Goal: Answer question/provide support

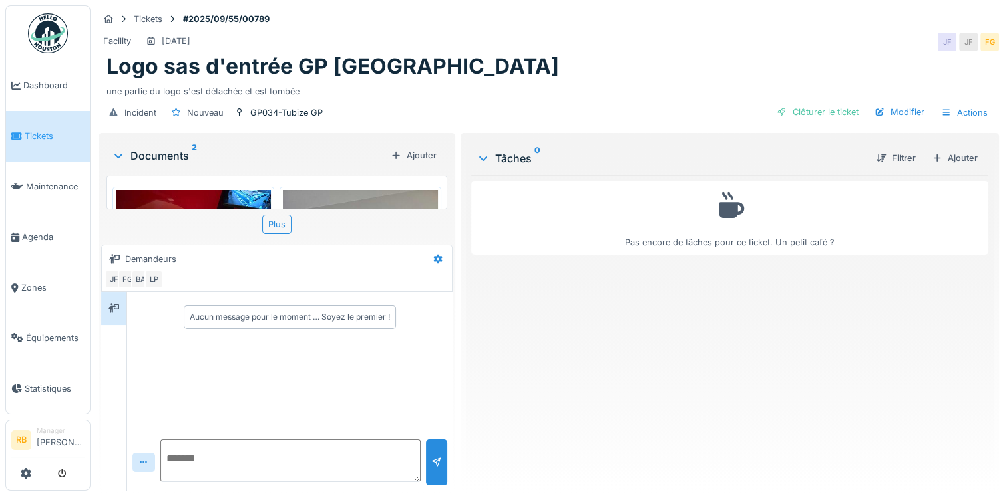
click at [212, 201] on img at bounding box center [193, 248] width 155 height 116
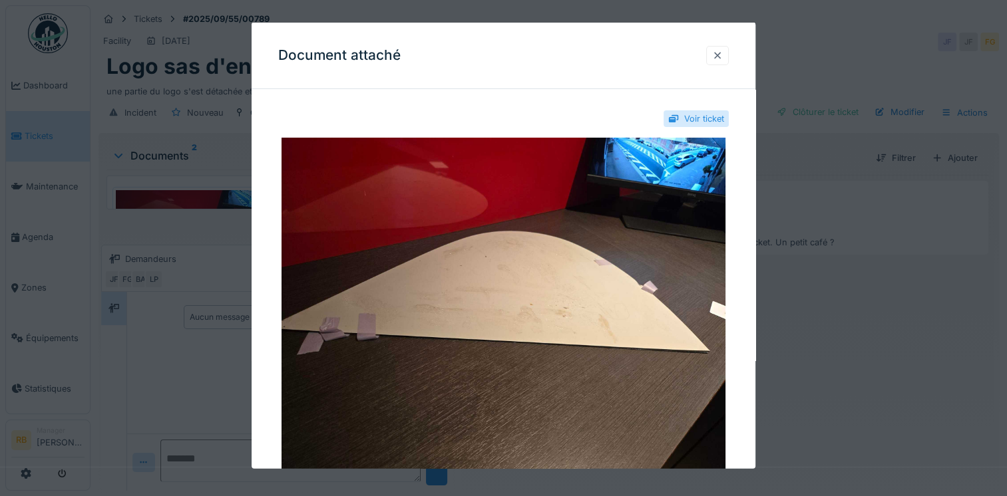
click at [718, 58] on div at bounding box center [717, 55] width 11 height 13
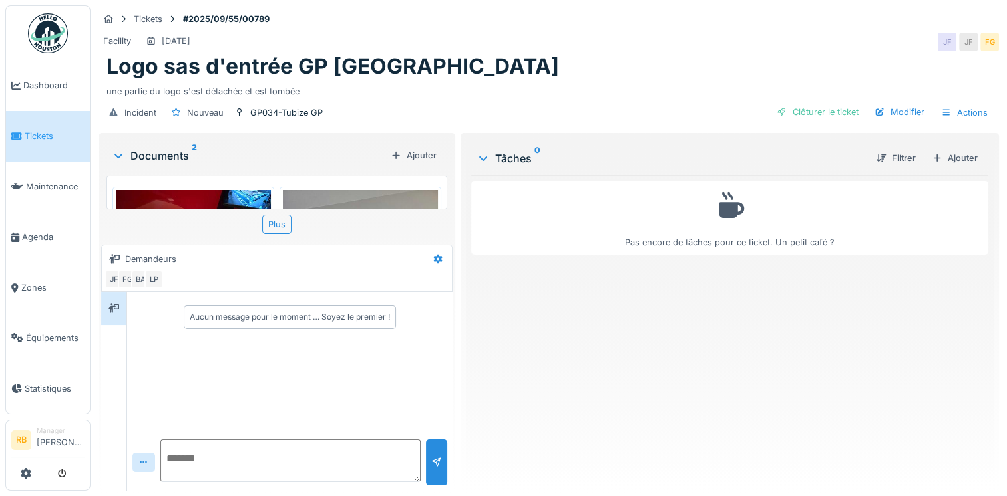
click at [308, 196] on img at bounding box center [360, 293] width 155 height 207
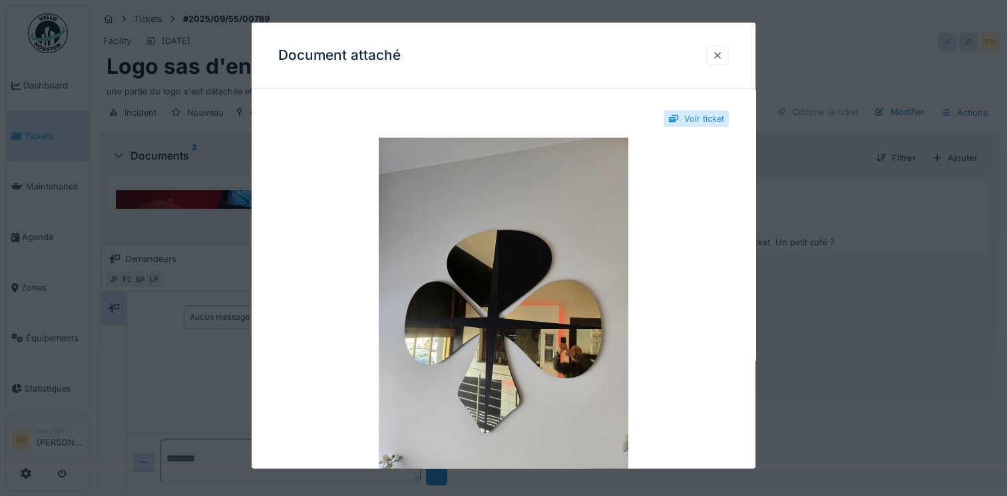
click at [716, 56] on div at bounding box center [717, 55] width 11 height 13
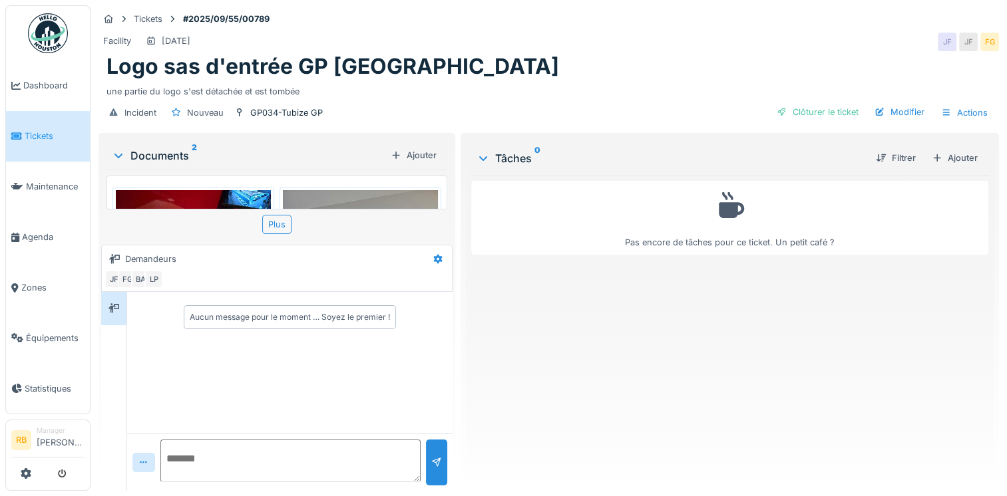
click at [204, 204] on img at bounding box center [193, 248] width 155 height 116
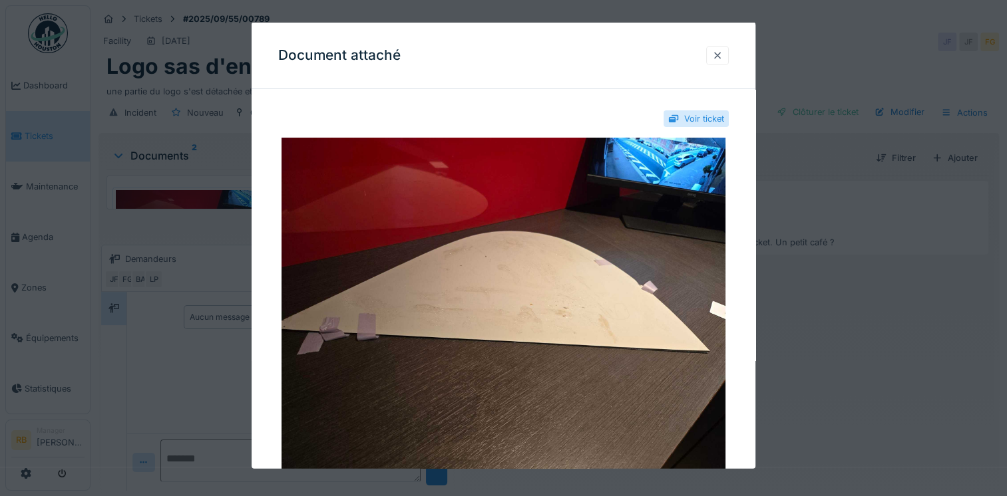
click at [715, 60] on div at bounding box center [717, 54] width 23 height 19
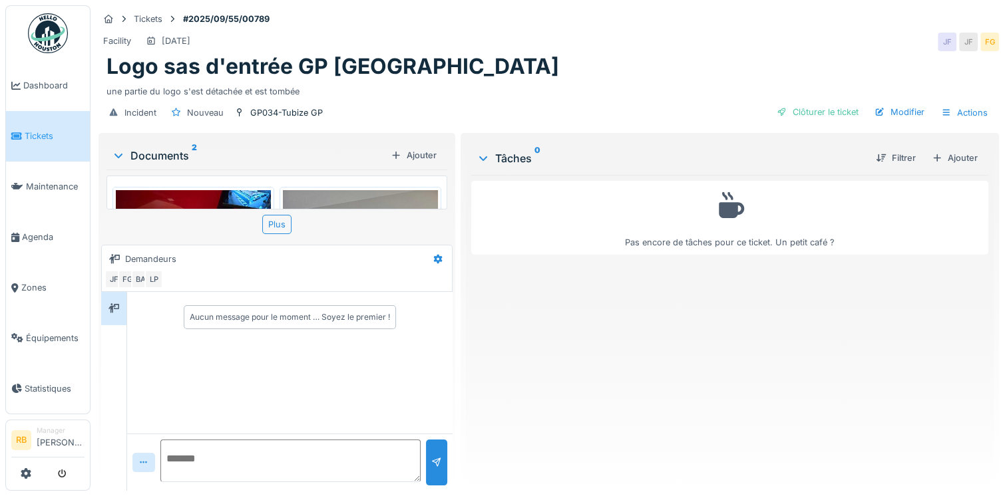
click at [378, 188] on div at bounding box center [360, 294] width 162 height 214
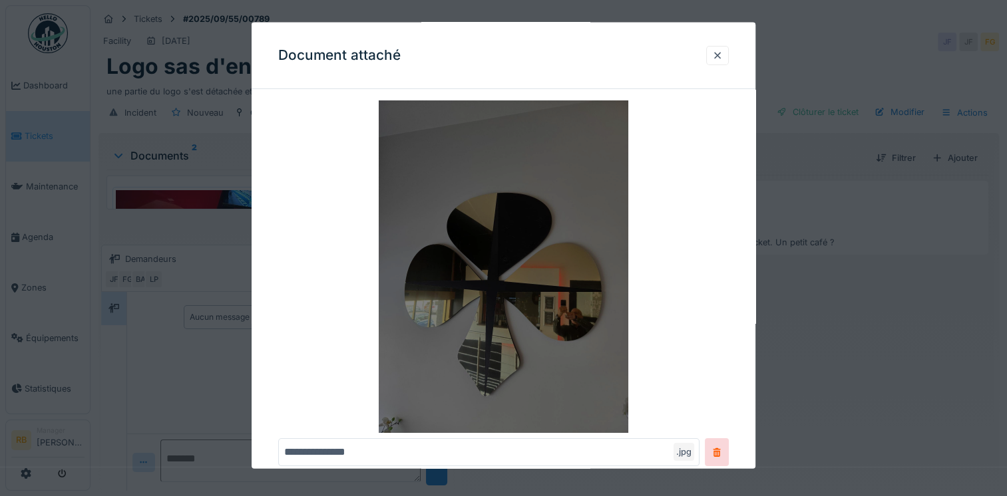
scroll to position [37, 0]
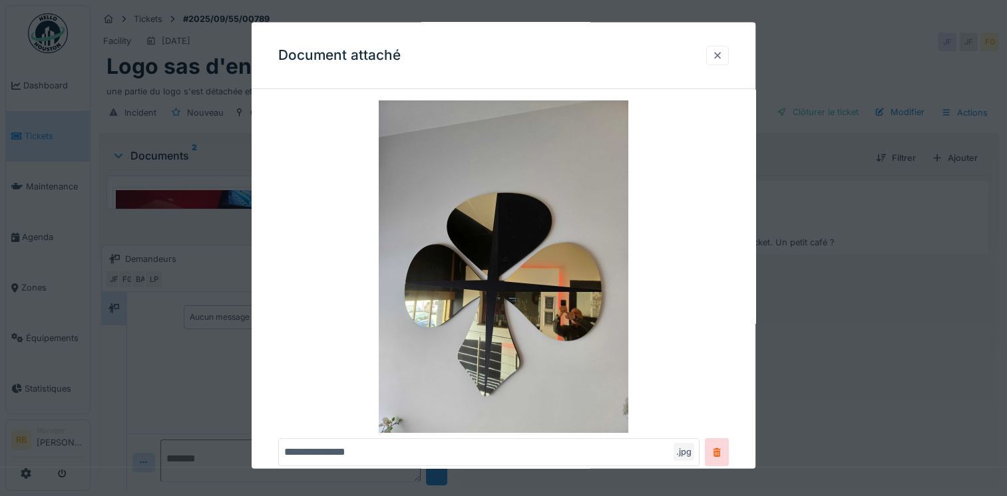
click at [722, 56] on div at bounding box center [717, 55] width 11 height 13
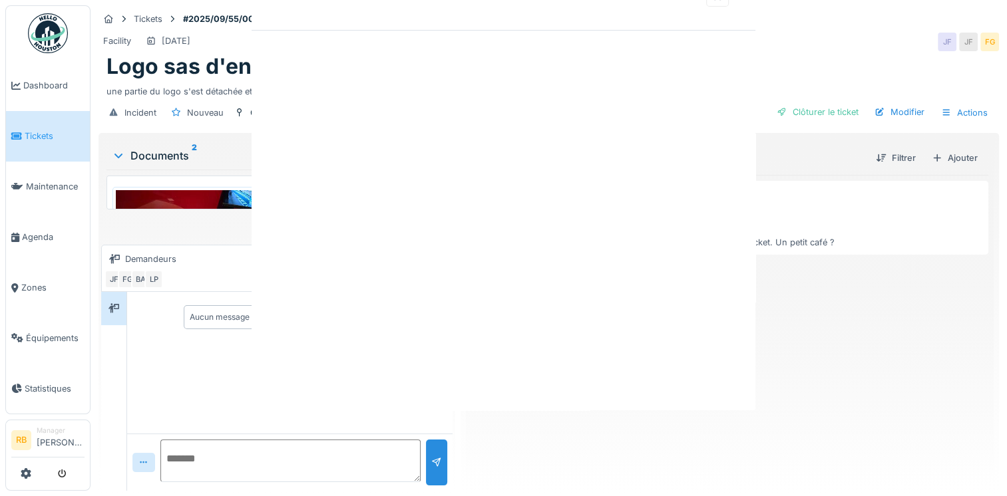
scroll to position [0, 0]
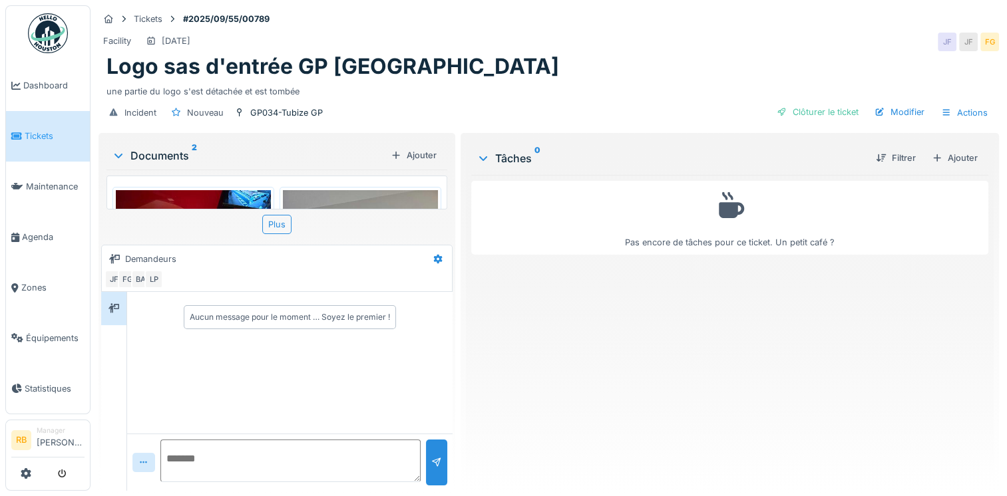
click at [354, 187] on div at bounding box center [360, 294] width 162 height 214
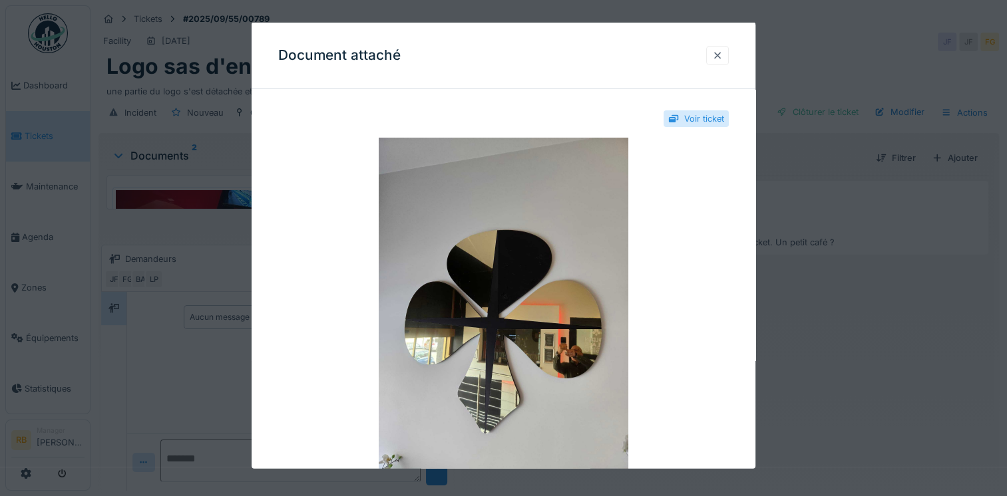
click at [718, 60] on div at bounding box center [717, 55] width 11 height 13
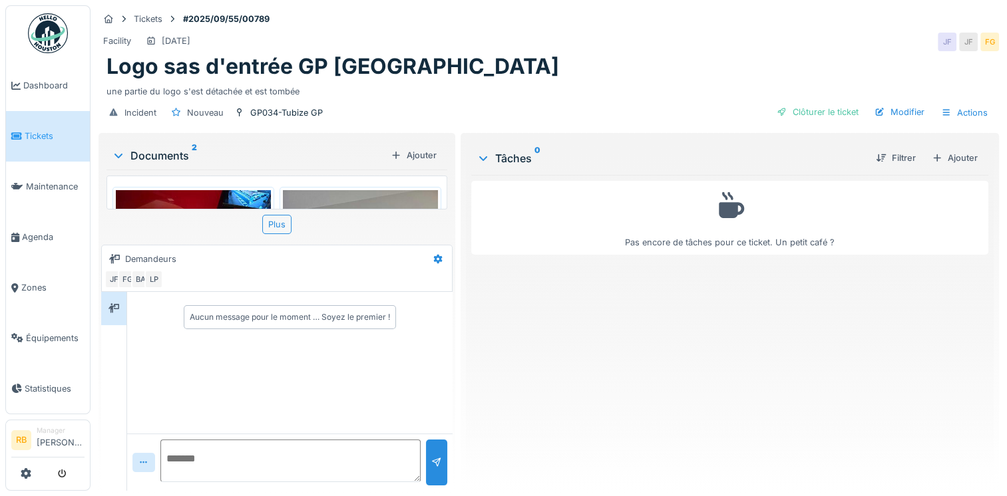
click at [178, 198] on img at bounding box center [193, 248] width 155 height 116
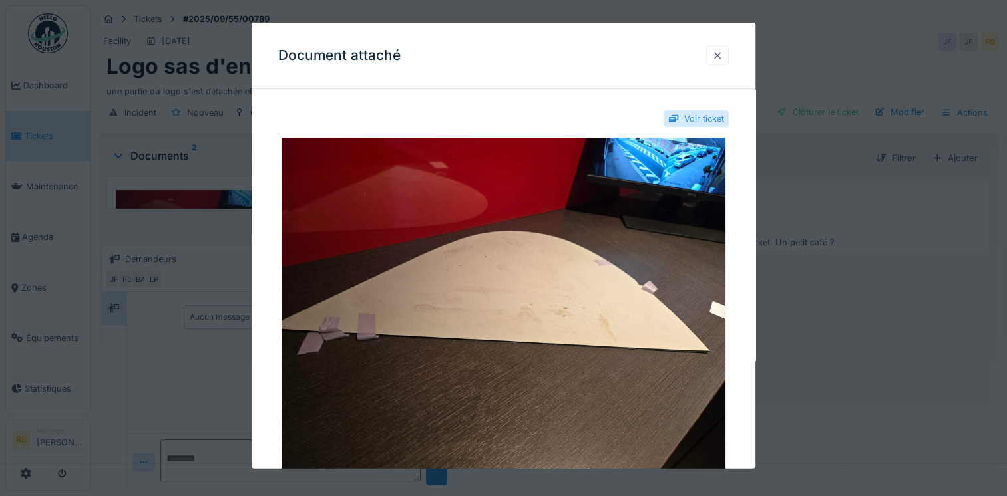
click at [722, 55] on div at bounding box center [717, 55] width 11 height 13
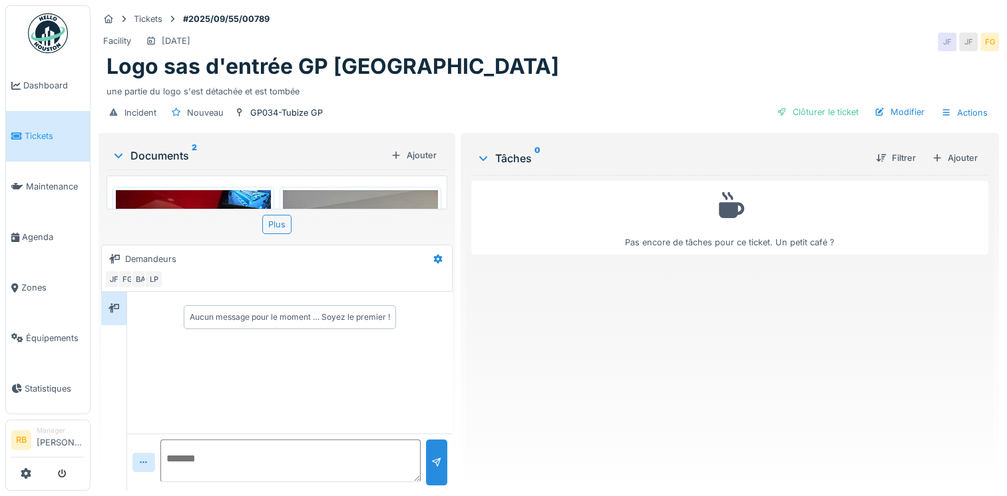
click at [370, 191] on img at bounding box center [360, 293] width 155 height 207
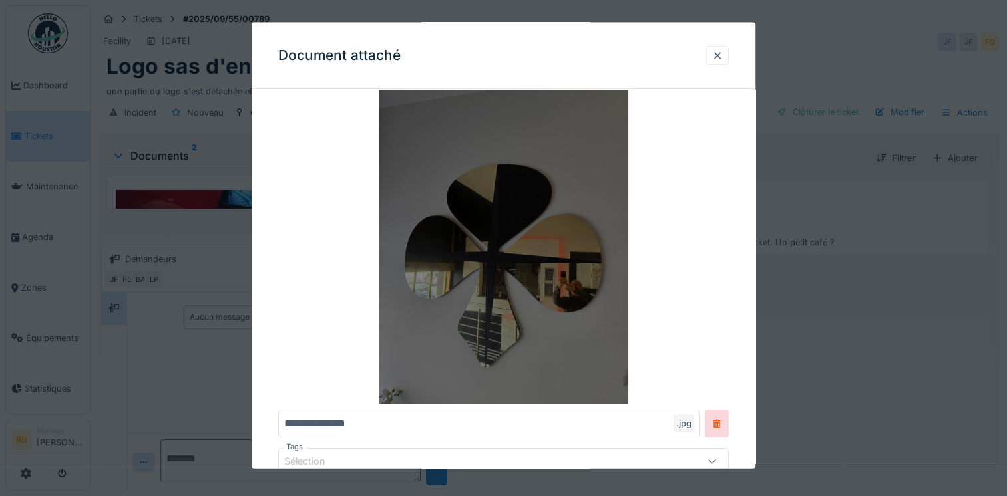
scroll to position [64, 0]
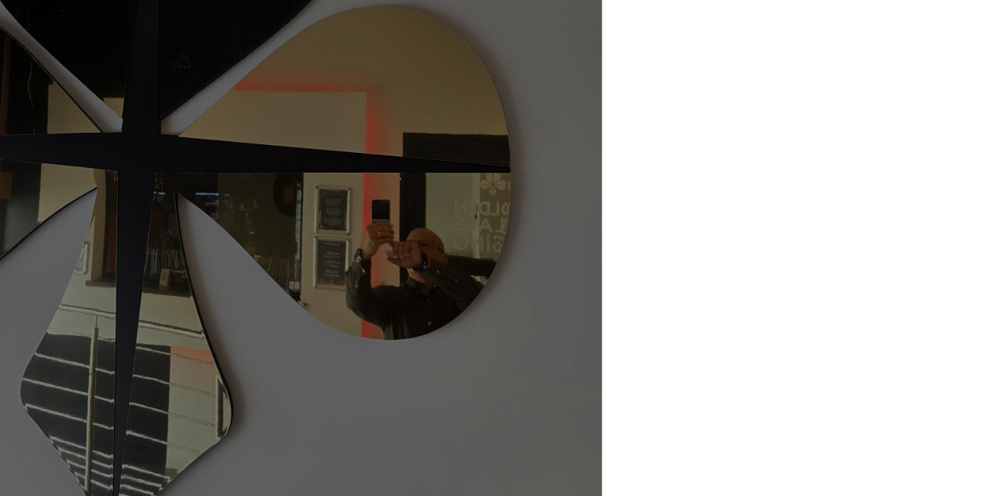
drag, startPoint x: 561, startPoint y: 299, endPoint x: 621, endPoint y: 306, distance: 60.2
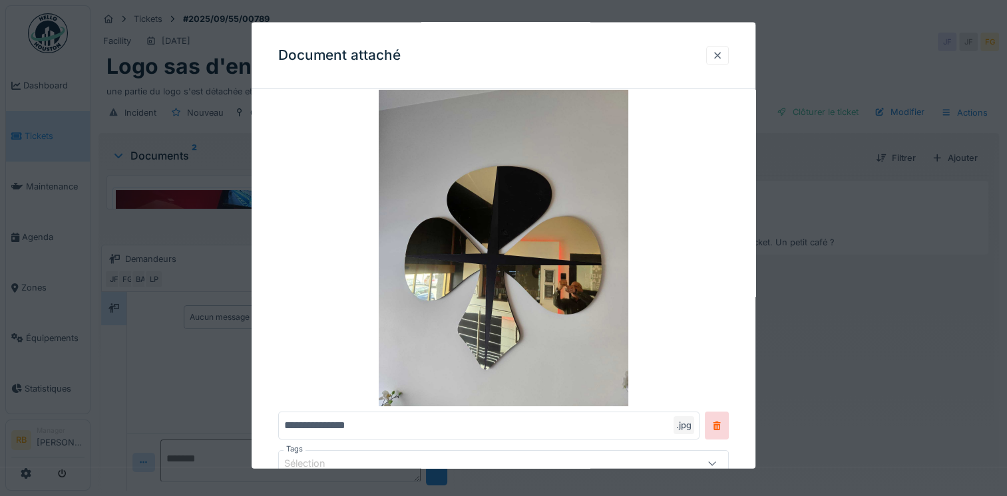
click at [722, 64] on div at bounding box center [717, 54] width 23 height 19
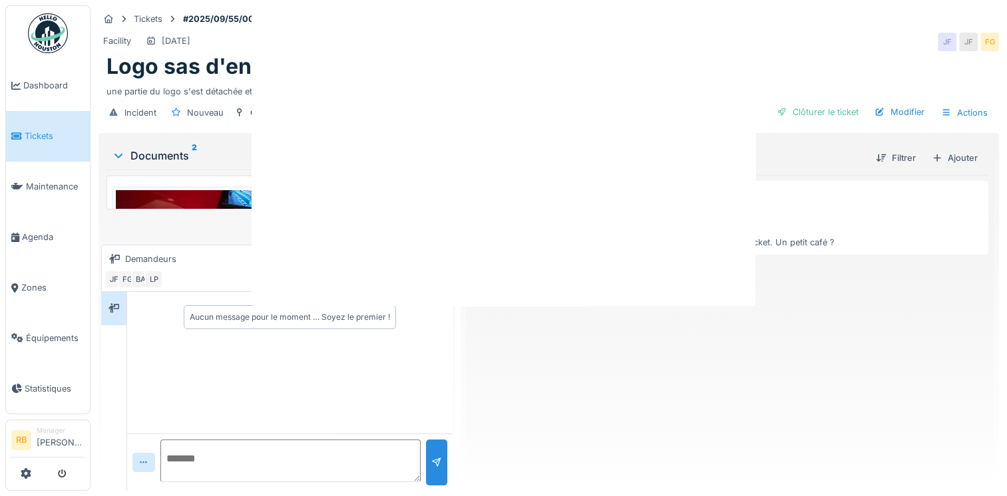
scroll to position [0, 0]
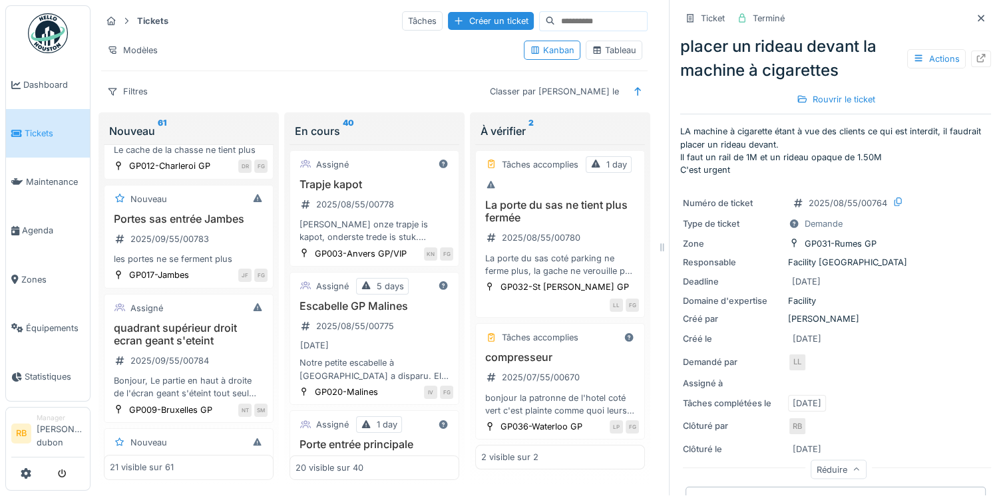
scroll to position [617, 0]
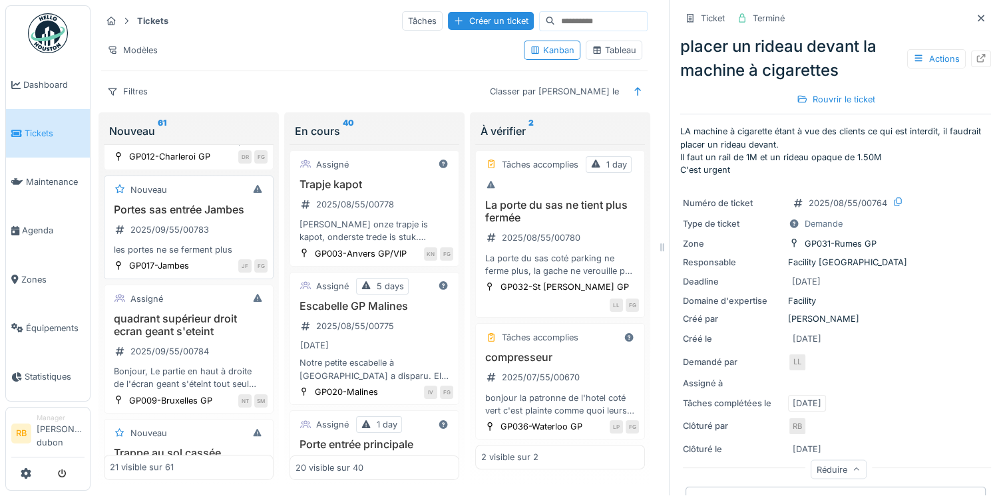
click at [226, 251] on div "Portes sas entrée Jambes 2025/09/55/00783 les portes ne se ferment plus" at bounding box center [189, 230] width 158 height 53
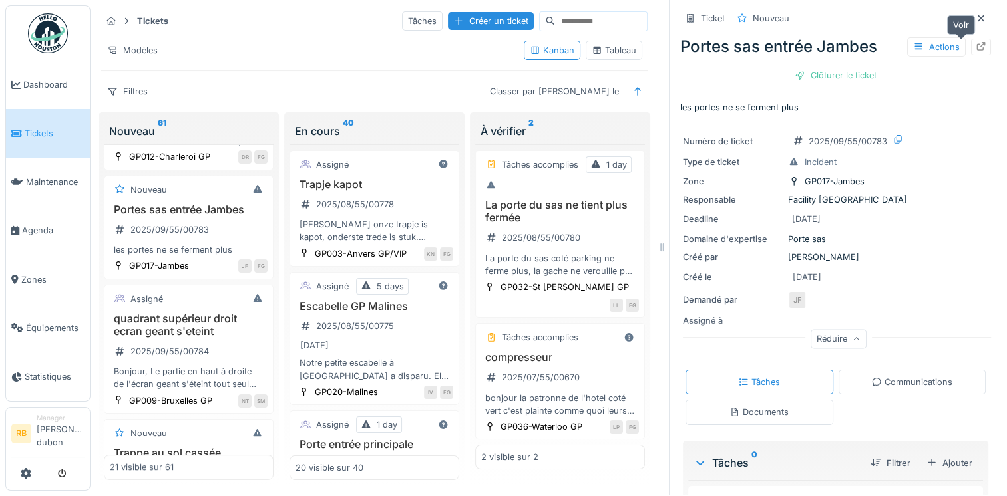
click at [977, 42] on icon at bounding box center [981, 46] width 9 height 9
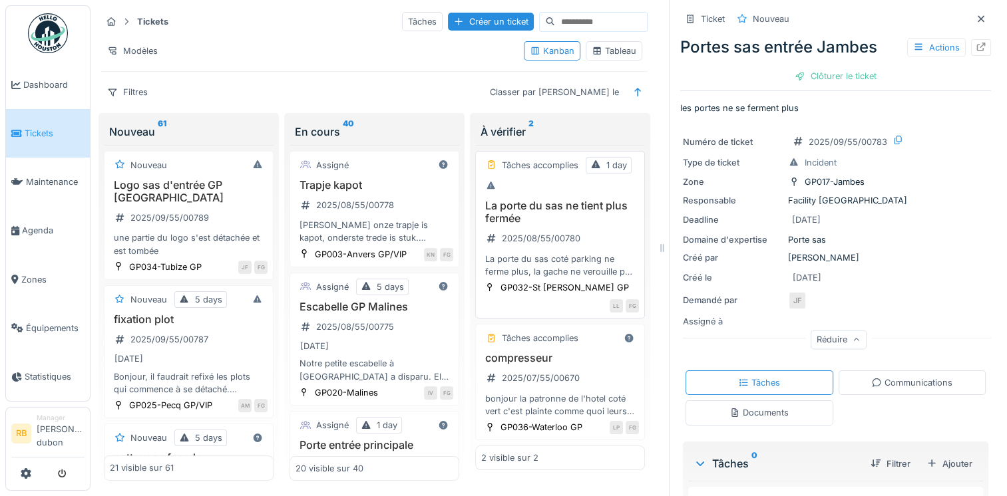
click at [611, 228] on div "La porte du sas ne tient plus fermée 2025/08/55/00780 La porte du sas coté park…" at bounding box center [560, 239] width 158 height 79
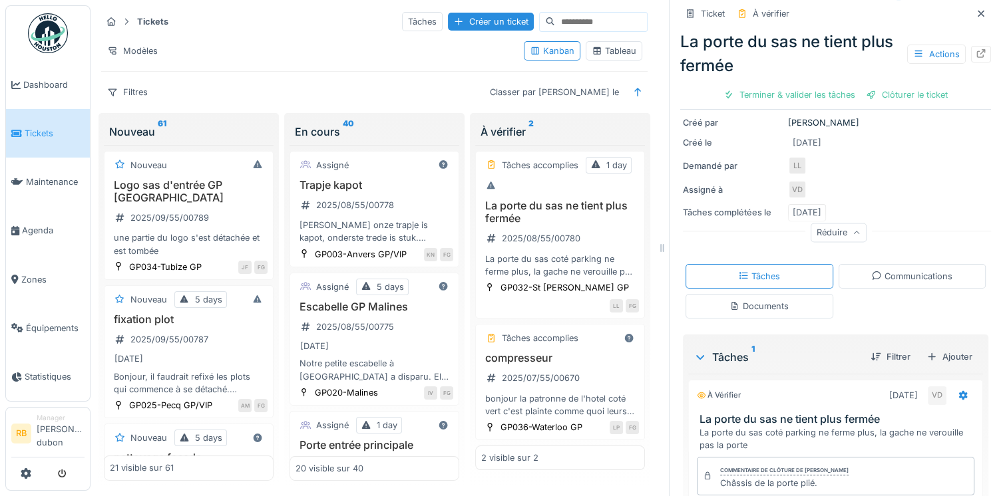
scroll to position [279, 0]
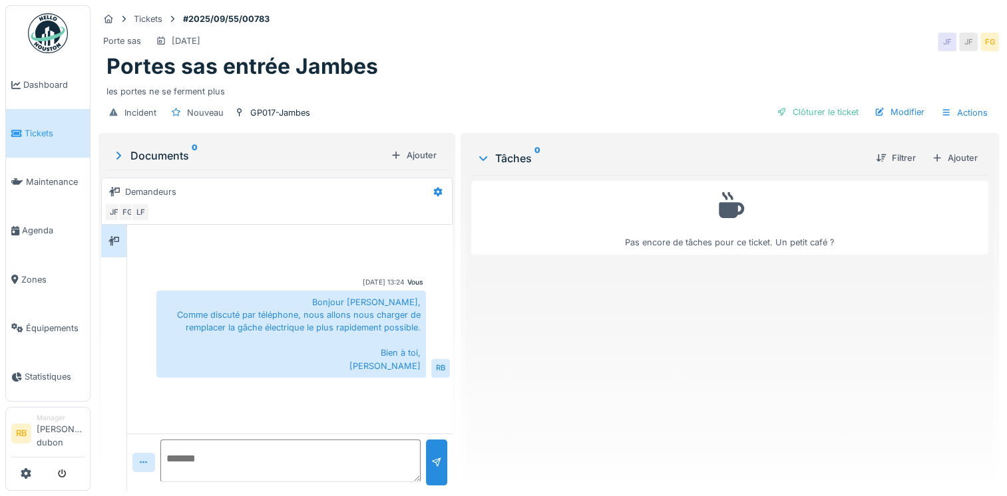
click at [247, 451] on textarea at bounding box center [290, 461] width 260 height 43
paste textarea "**********"
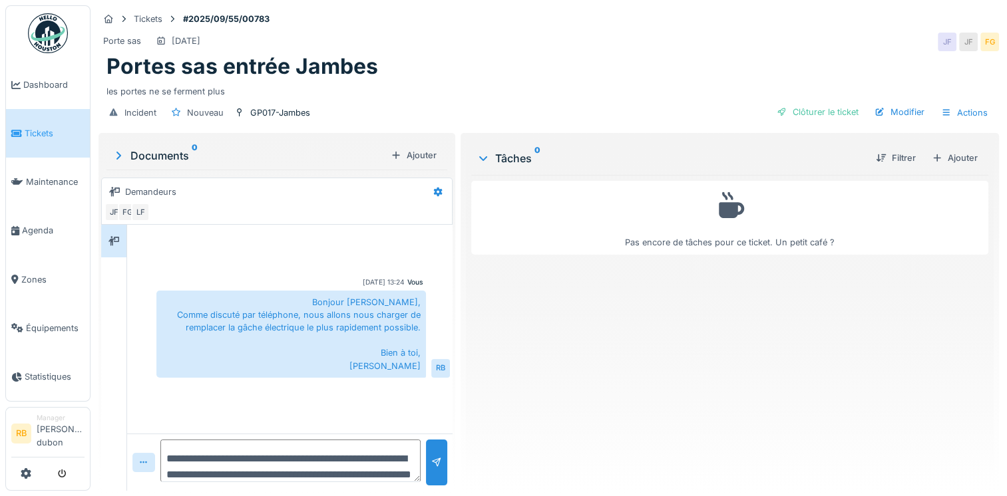
scroll to position [15, 0]
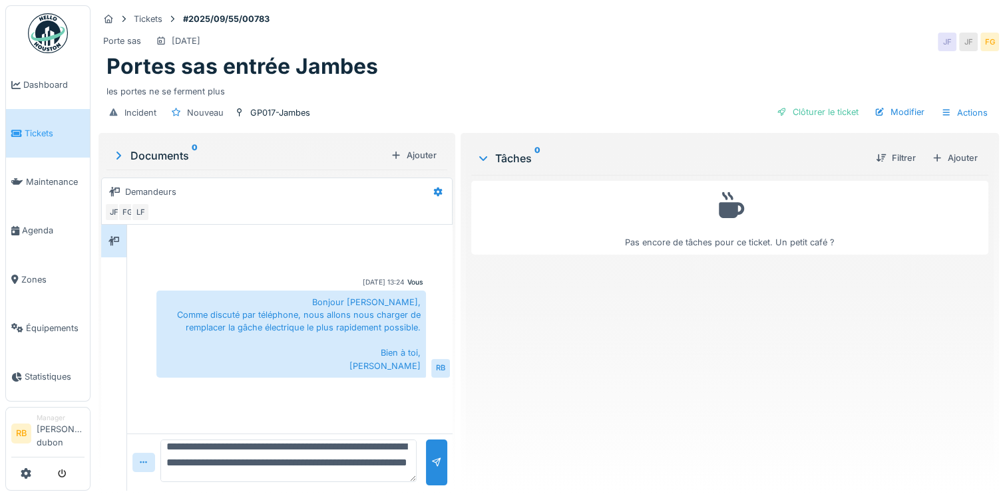
click at [200, 443] on textarea "**********" at bounding box center [288, 461] width 256 height 43
click at [296, 448] on textarea "**********" at bounding box center [288, 461] width 256 height 43
click at [323, 478] on textarea "**********" at bounding box center [288, 461] width 256 height 43
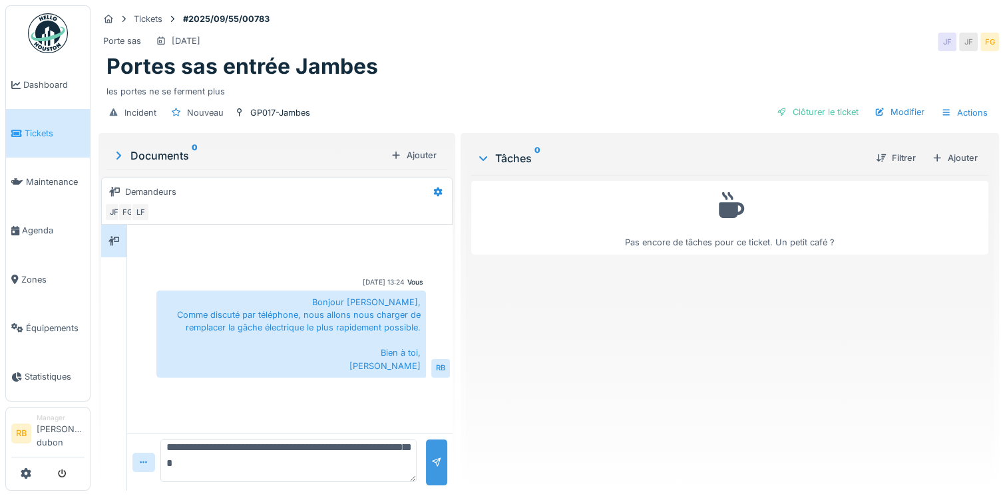
type textarea "**********"
click at [439, 472] on div at bounding box center [436, 463] width 21 height 46
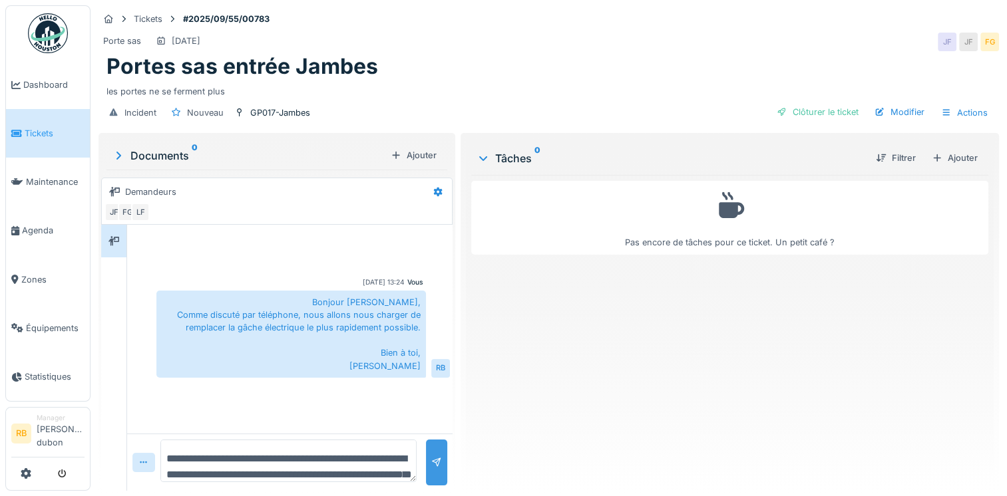
scroll to position [8, 0]
